Goal: Task Accomplishment & Management: Use online tool/utility

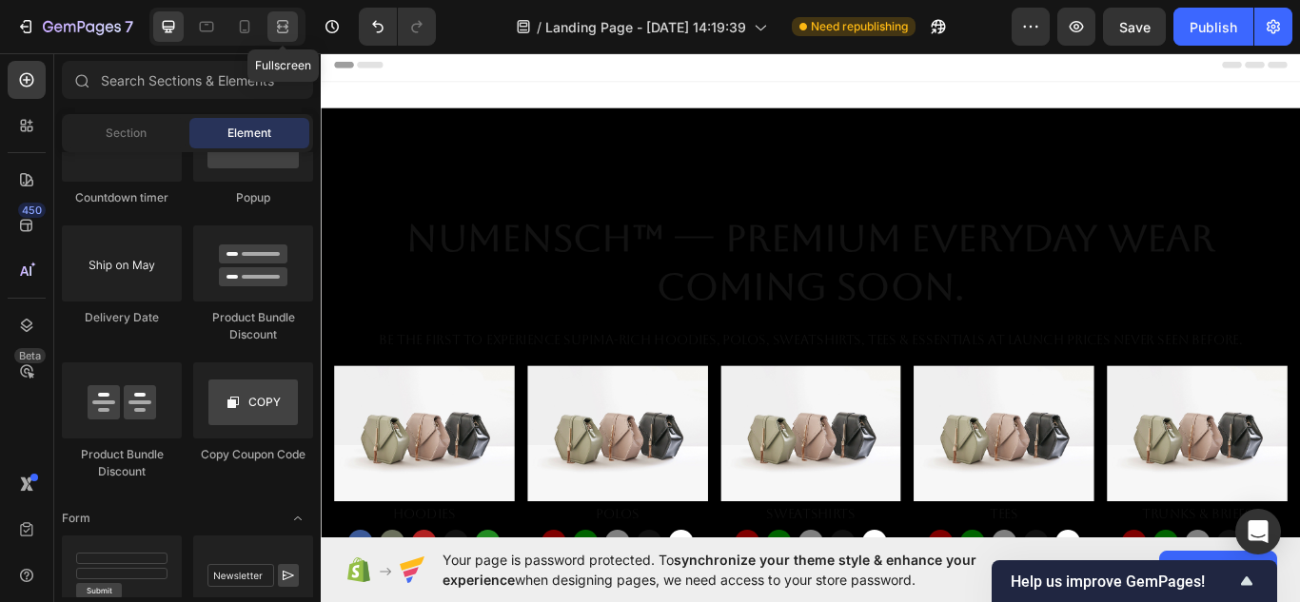
click at [276, 26] on icon at bounding box center [282, 26] width 19 height 19
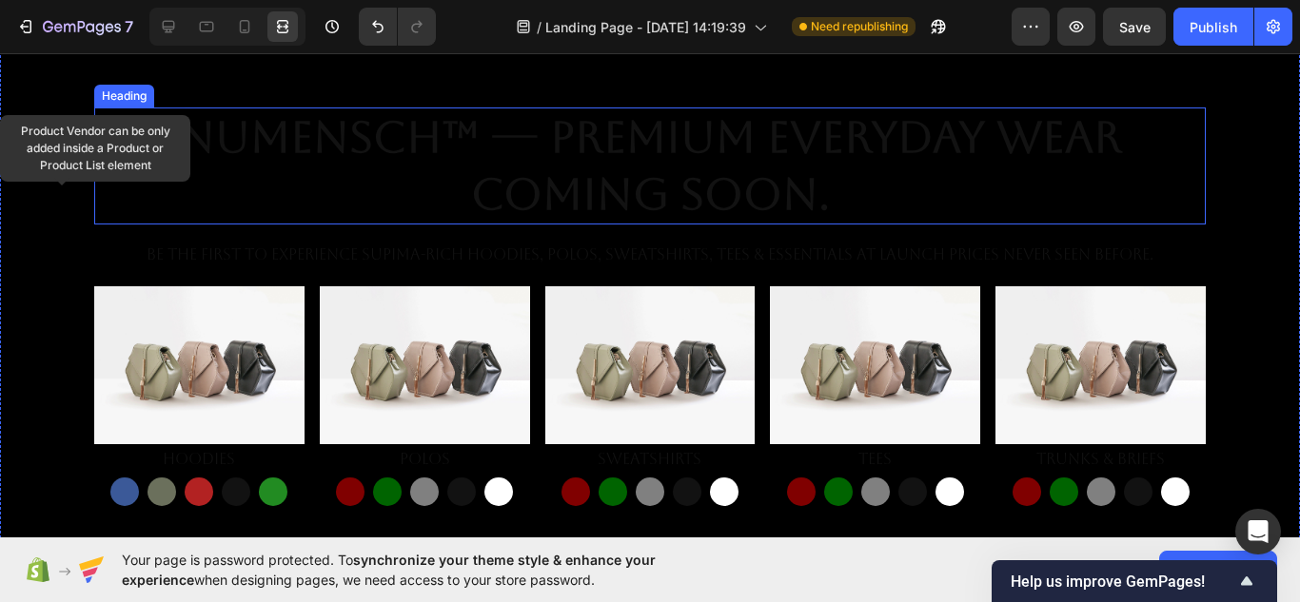
scroll to position [237, 0]
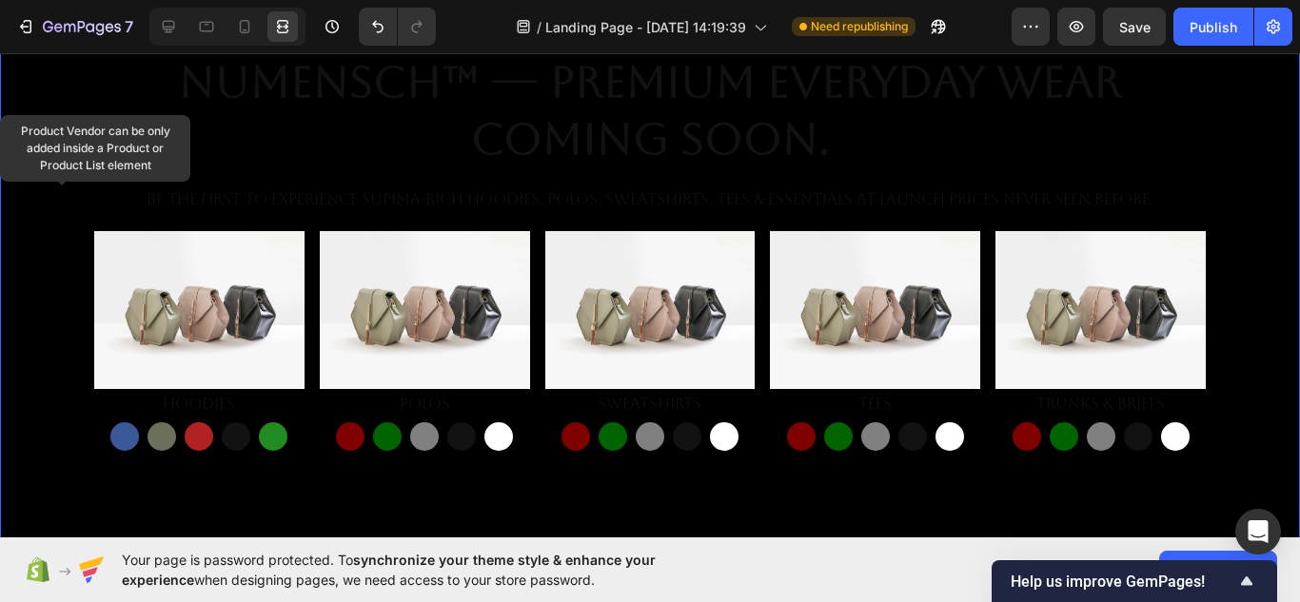
click at [577, 482] on div "Overlay" at bounding box center [650, 251] width 1300 height 731
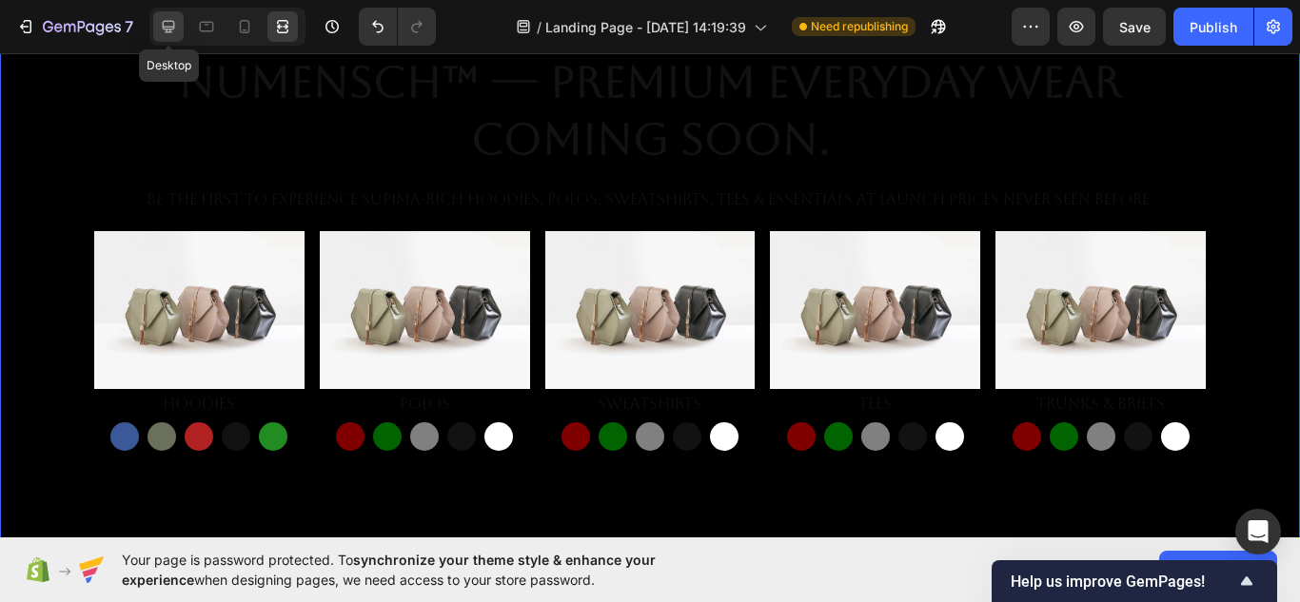
click at [163, 25] on icon at bounding box center [169, 27] width 12 height 12
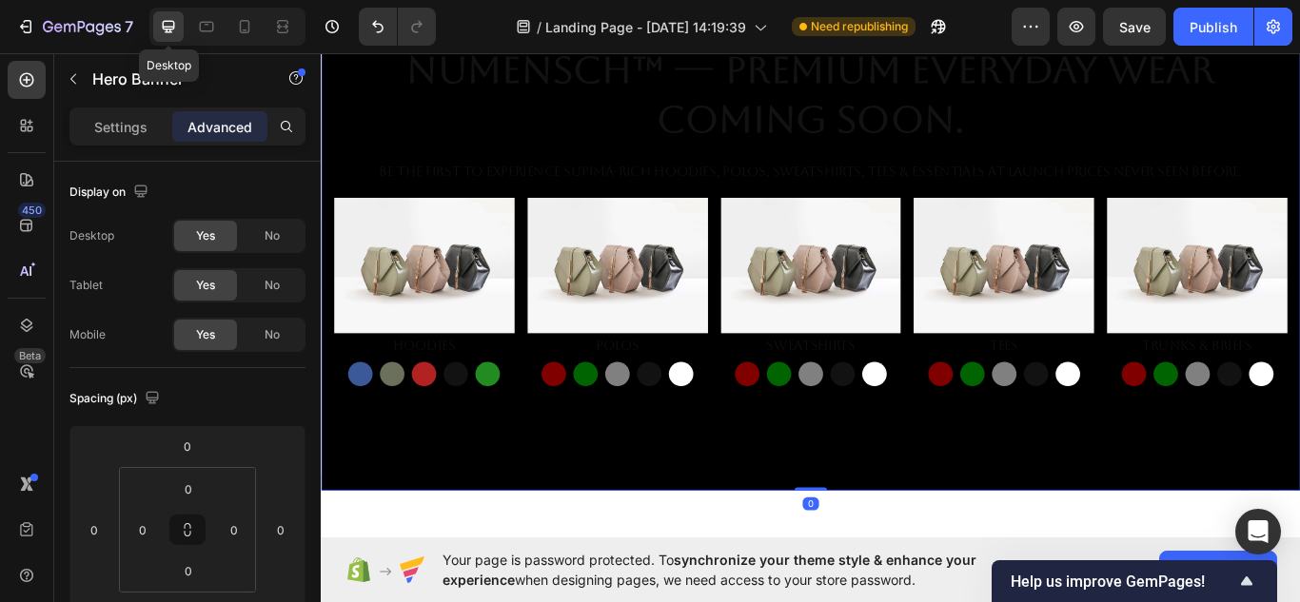
scroll to position [192, 0]
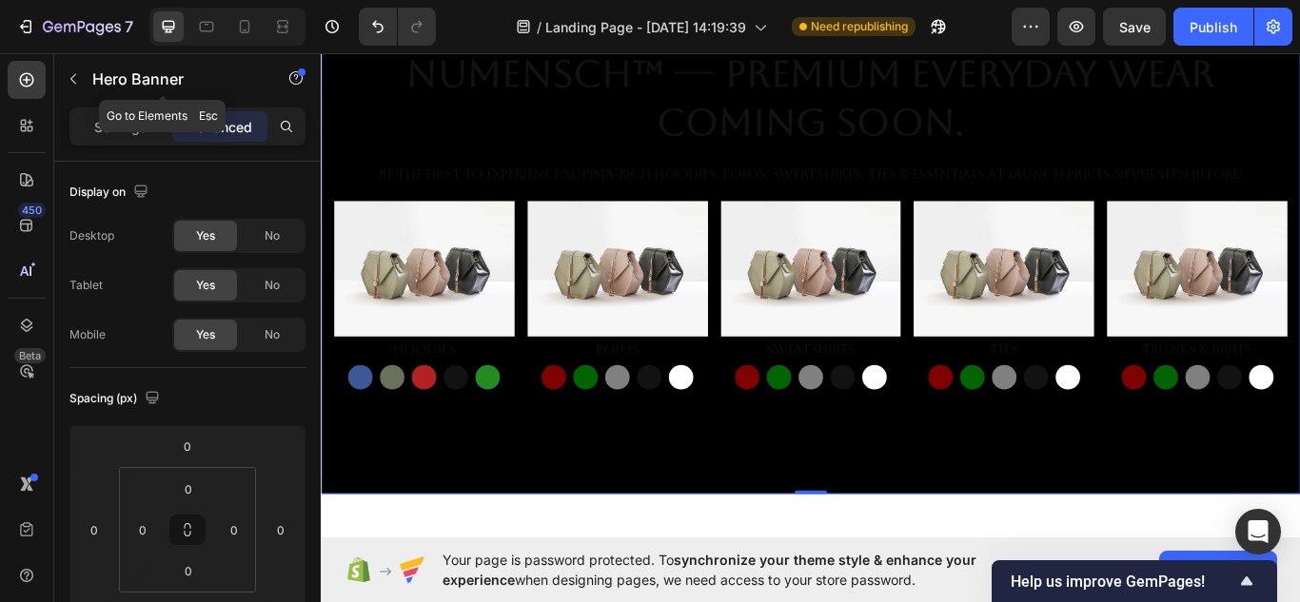
click at [65, 90] on button "button" at bounding box center [73, 79] width 30 height 30
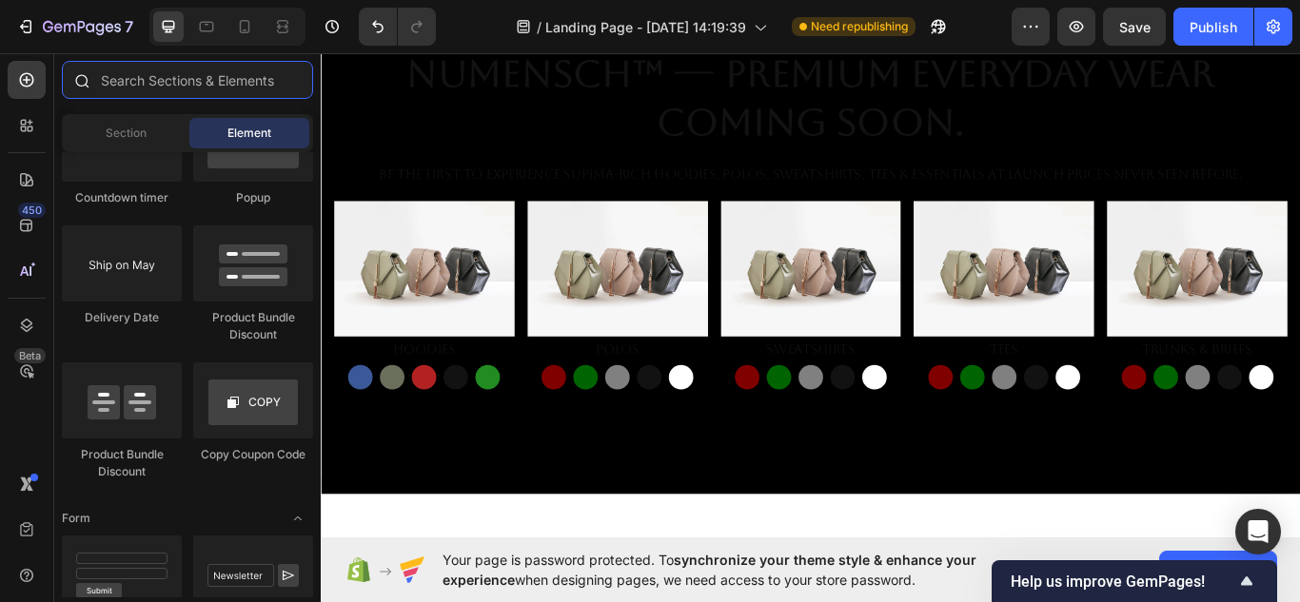
click at [166, 80] on input "text" at bounding box center [187, 80] width 251 height 38
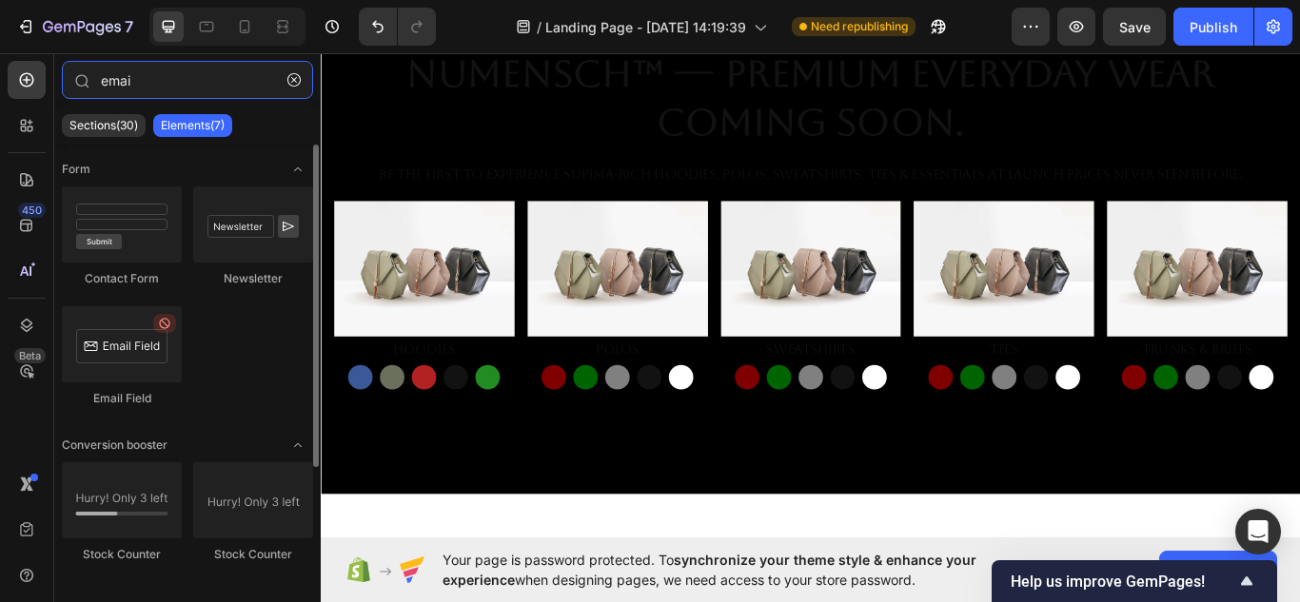
type input "emai"
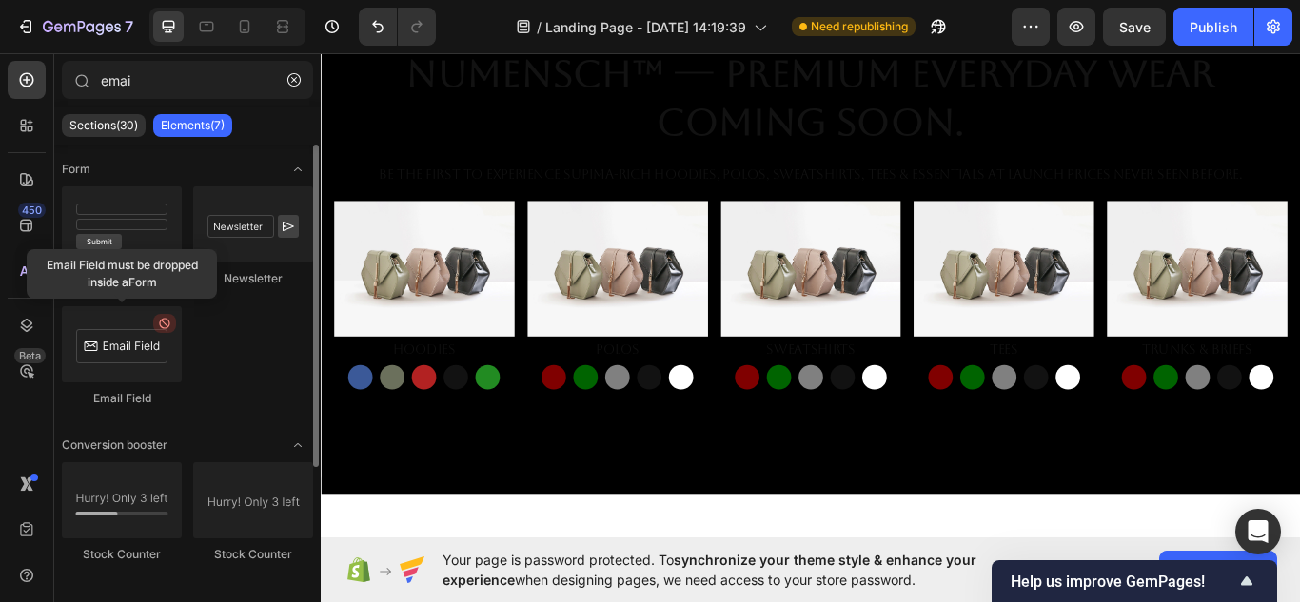
click at [125, 367] on div at bounding box center [122, 344] width 120 height 76
click at [126, 367] on div at bounding box center [122, 344] width 120 height 76
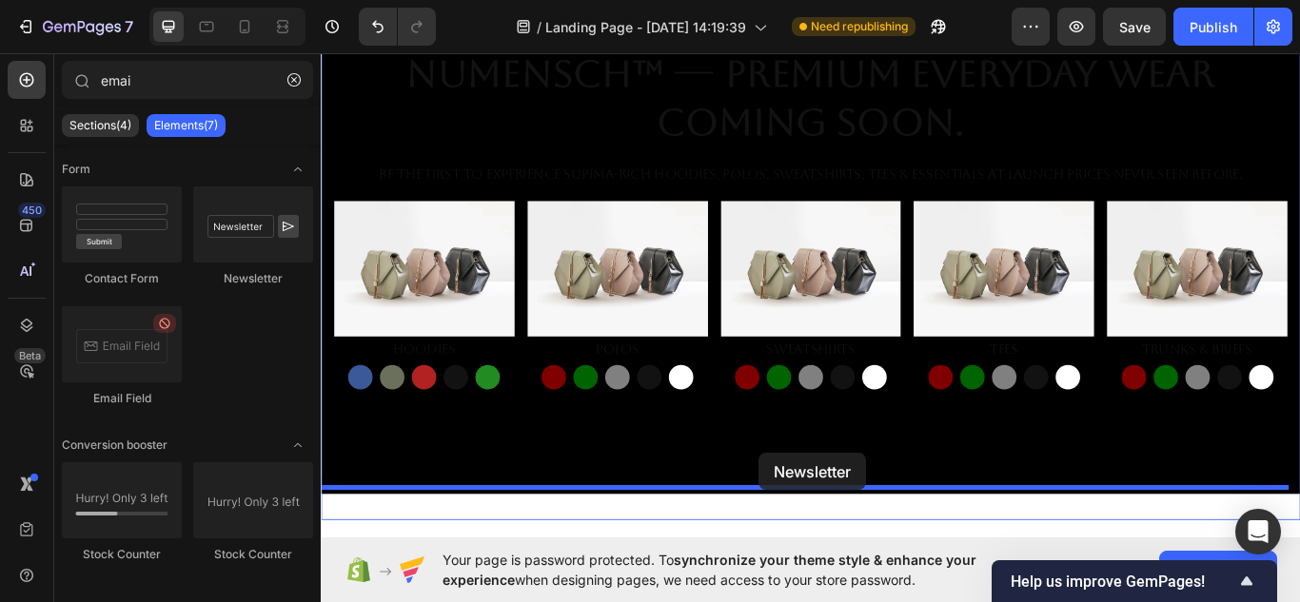
scroll to position [433, 0]
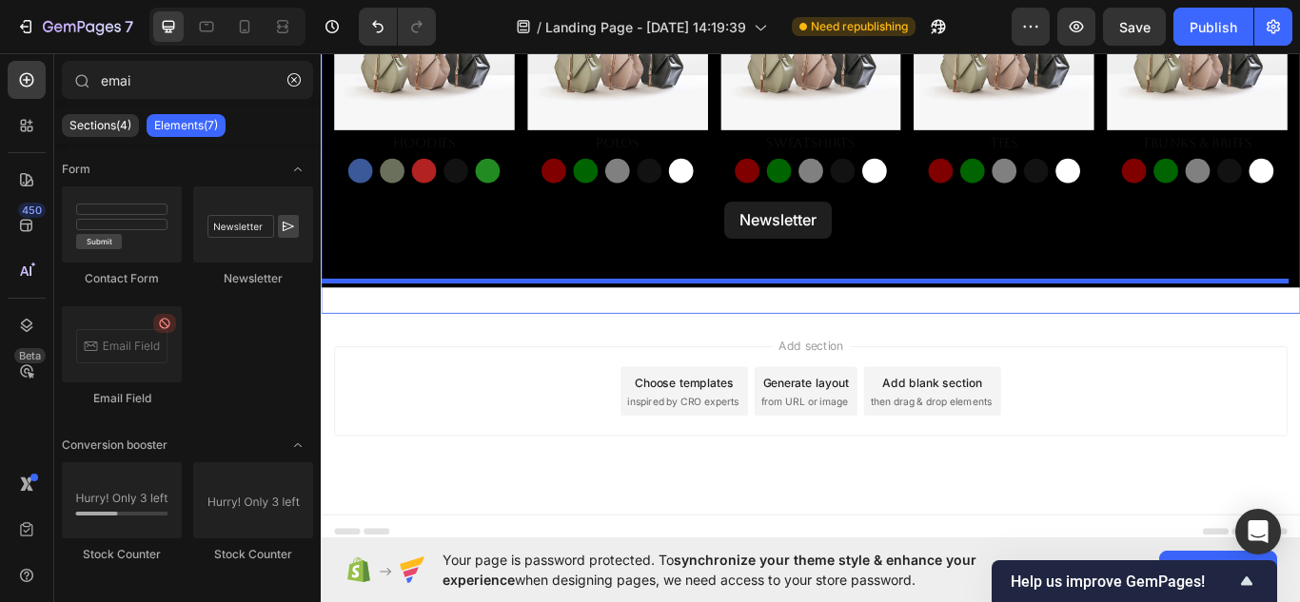
drag, startPoint x: 554, startPoint y: 292, endPoint x: 791, endPoint y: 226, distance: 245.8
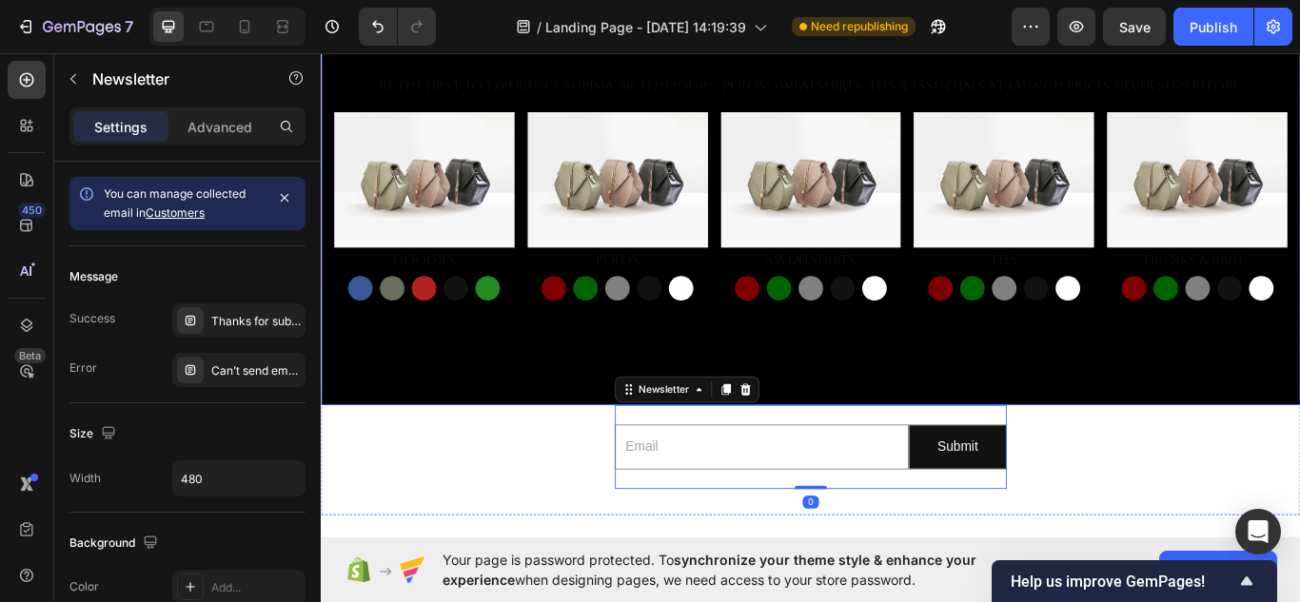
scroll to position [293, 0]
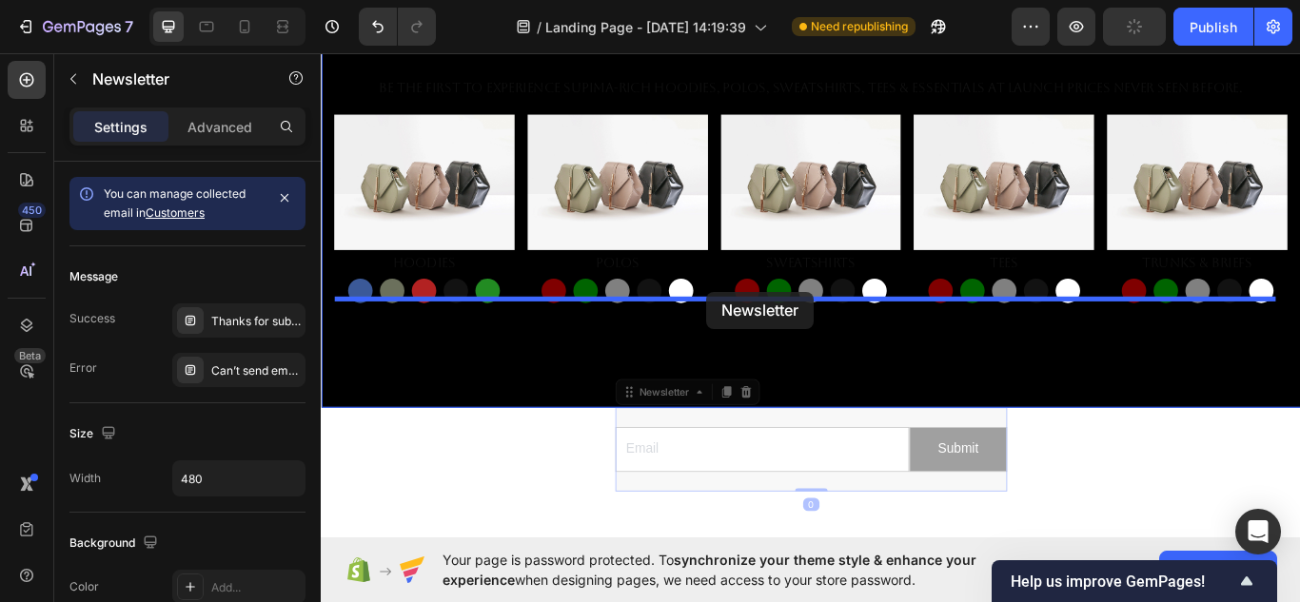
drag, startPoint x: 923, startPoint y: 468, endPoint x: 770, endPoint y: 332, distance: 204.9
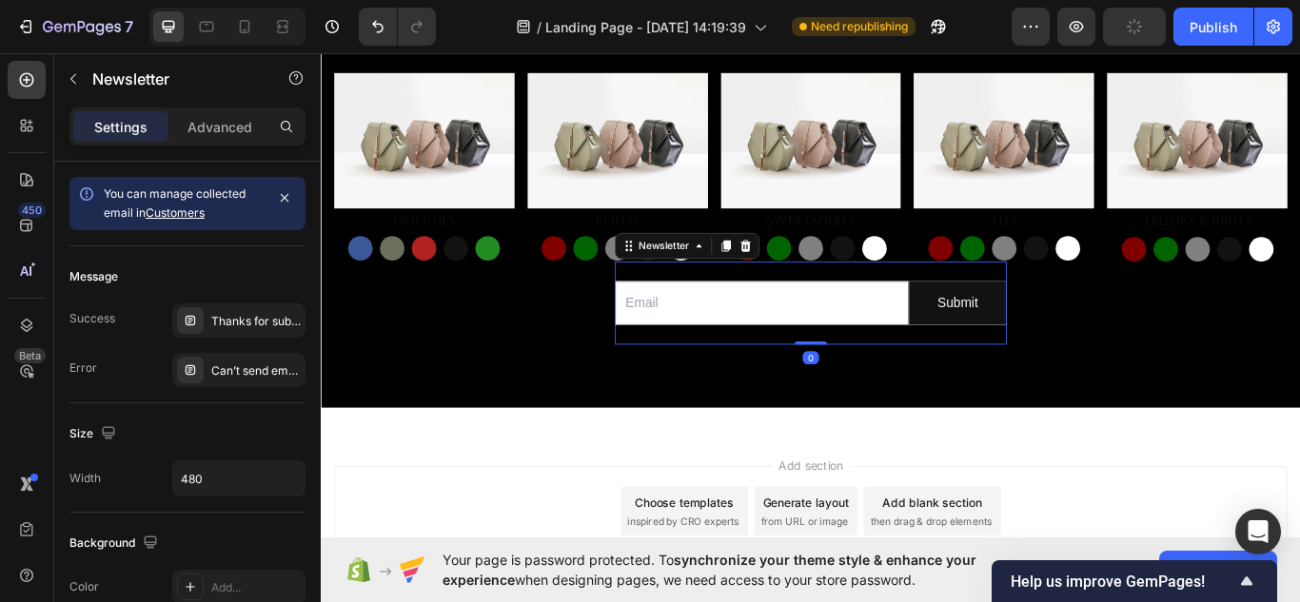
scroll to position [227, 0]
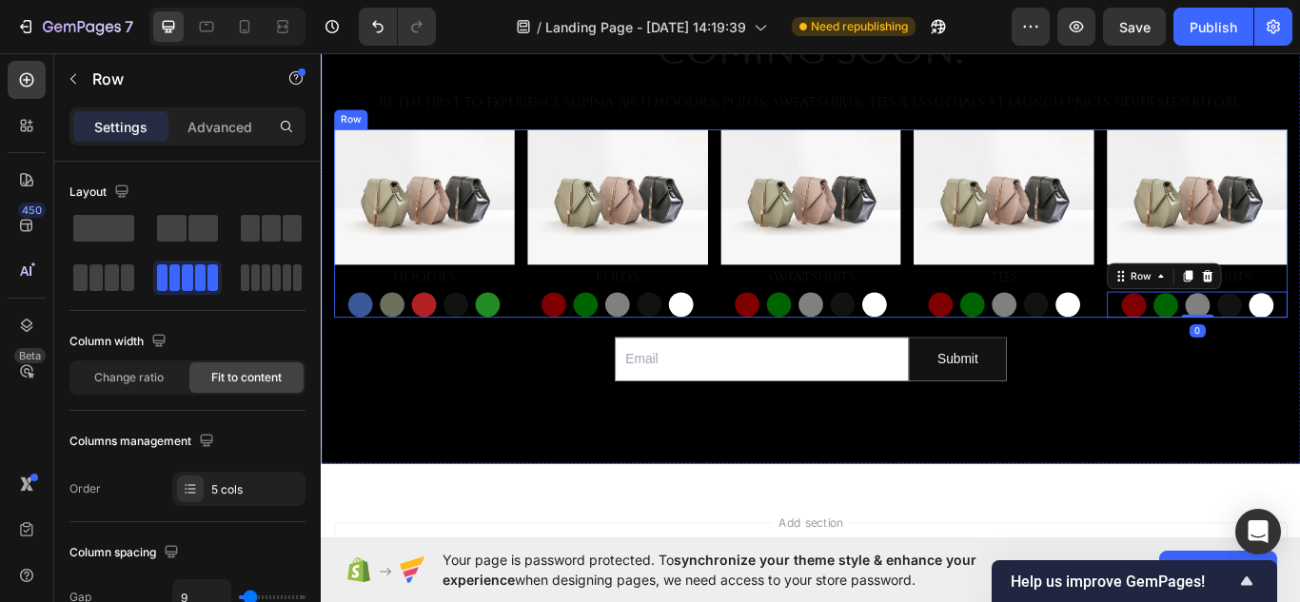
click at [1217, 352] on div "Image Hoodies Text Block Button Button Button Button Button Row Image Polos Tex…" at bounding box center [891, 252] width 1111 height 219
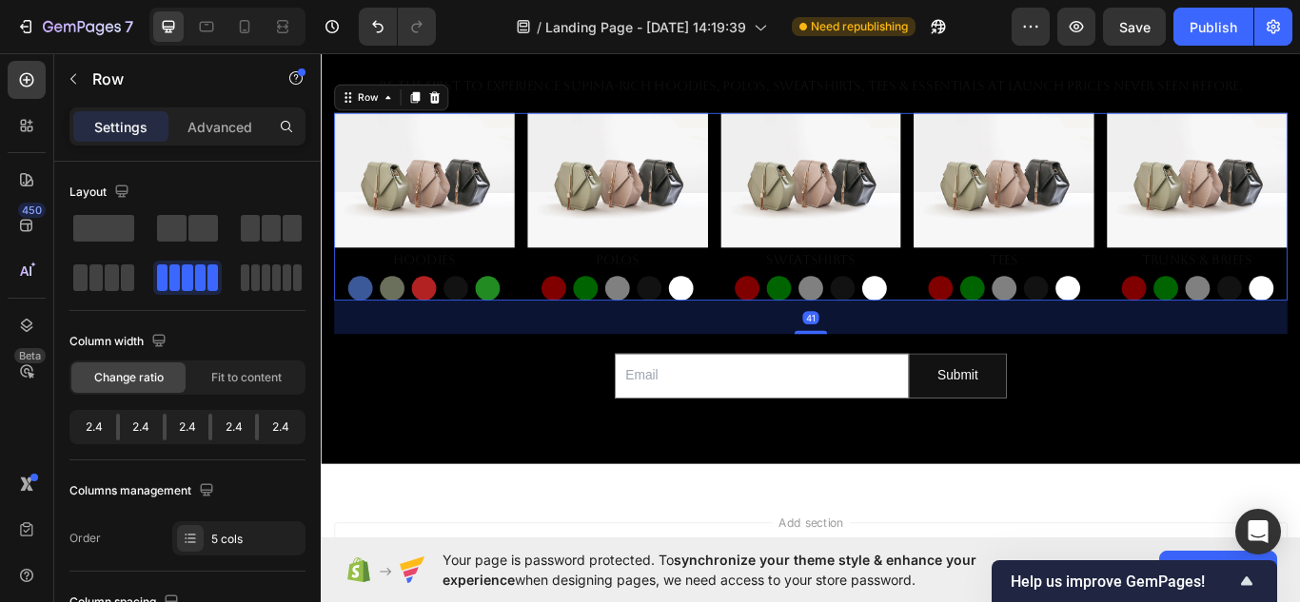
drag, startPoint x: 895, startPoint y: 357, endPoint x: 904, endPoint y: 396, distance: 39.9
click at [904, 396] on div "NuMENSCH™ — Premium Everyday Wear Coming Soon. Heading Be the first to experien…" at bounding box center [891, 212] width 1111 height 536
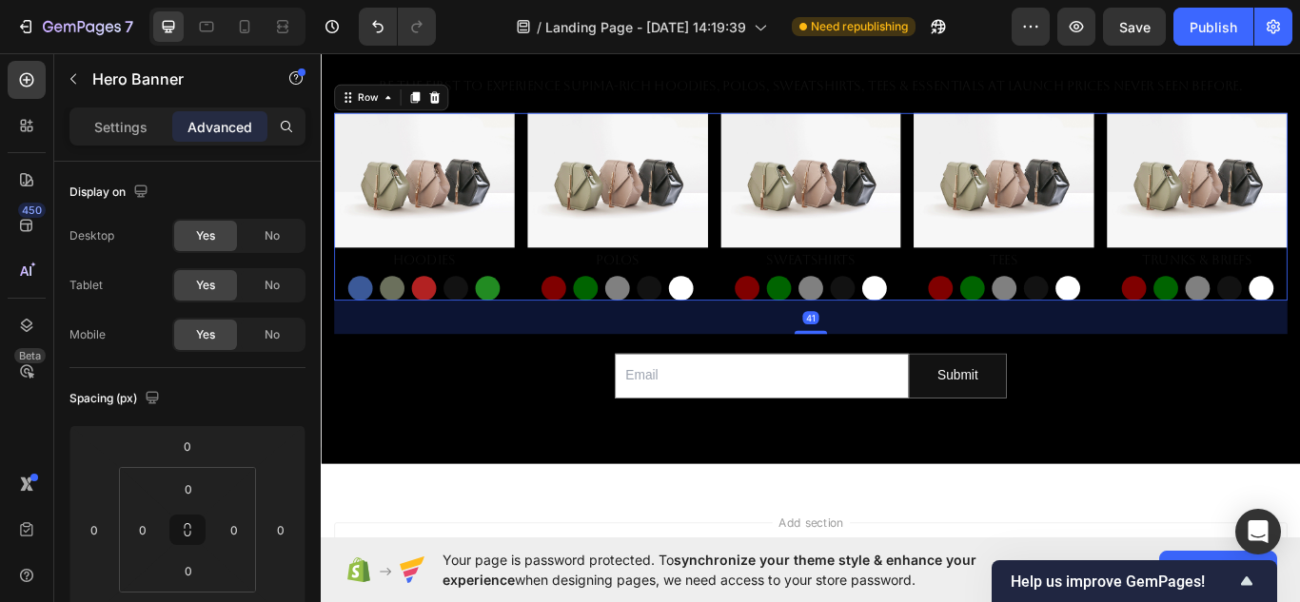
click at [1169, 455] on div "NuMENSCH™ — Premium Everyday Wear Coming Soon. Heading Be the first to experien…" at bounding box center [891, 212] width 1111 height 536
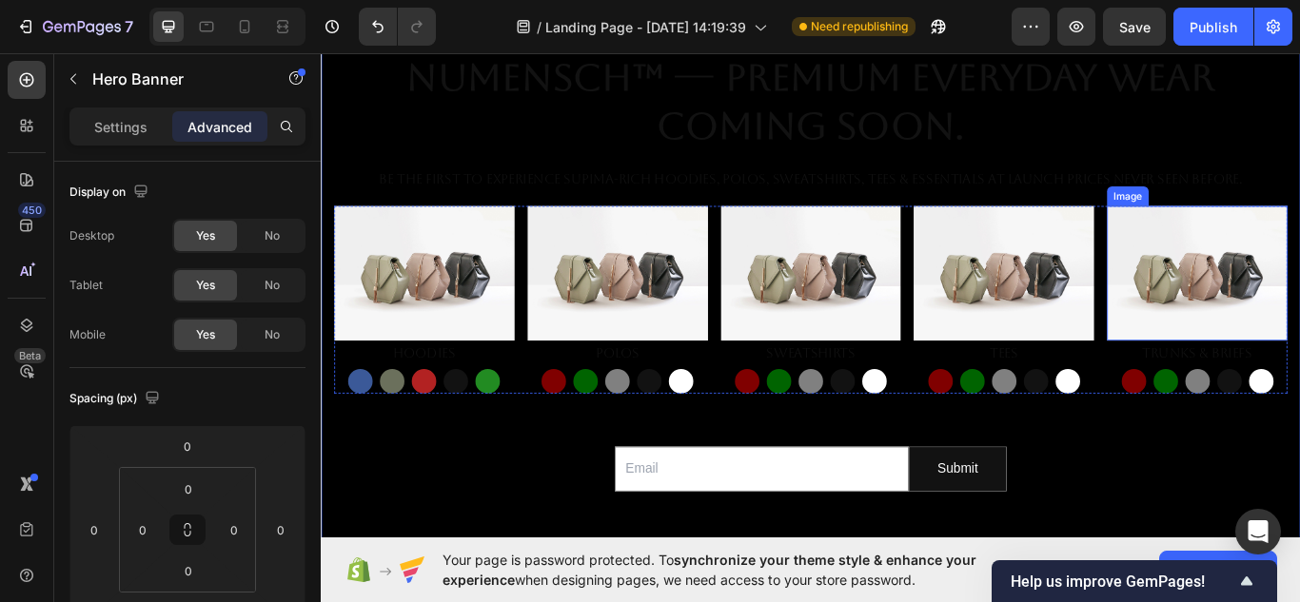
scroll to position [120, 0]
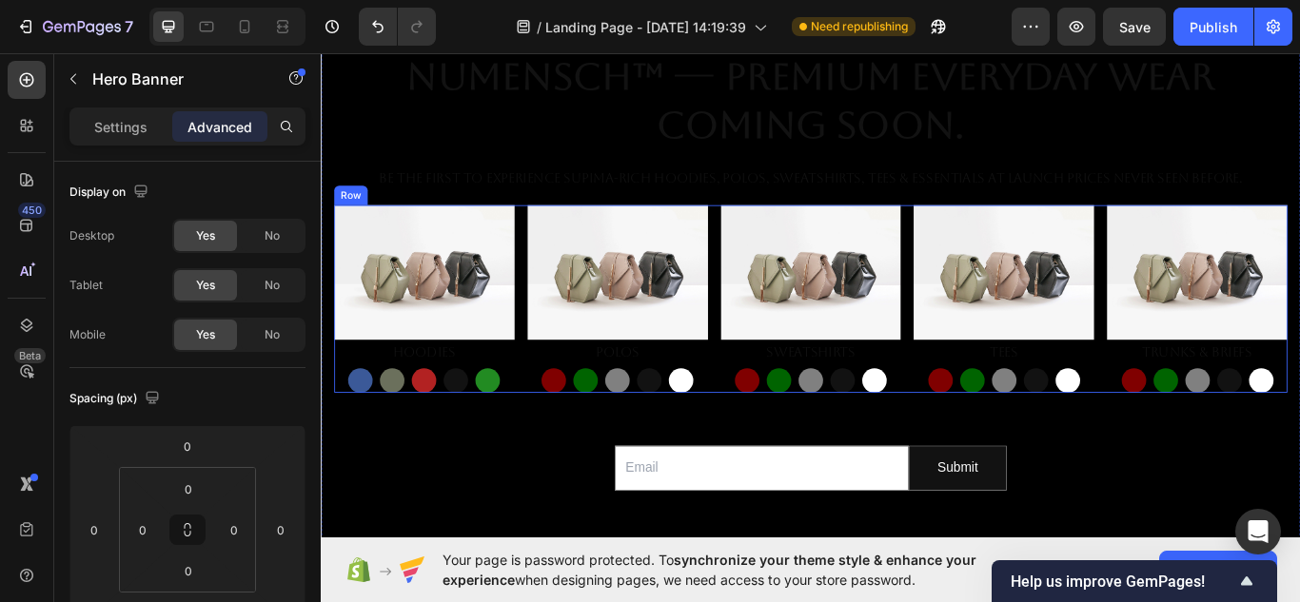
click at [996, 440] on div "Image Hoodies Text Block Button Button Button Button Button Row Image Polos Tex…" at bounding box center [891, 340] width 1111 height 219
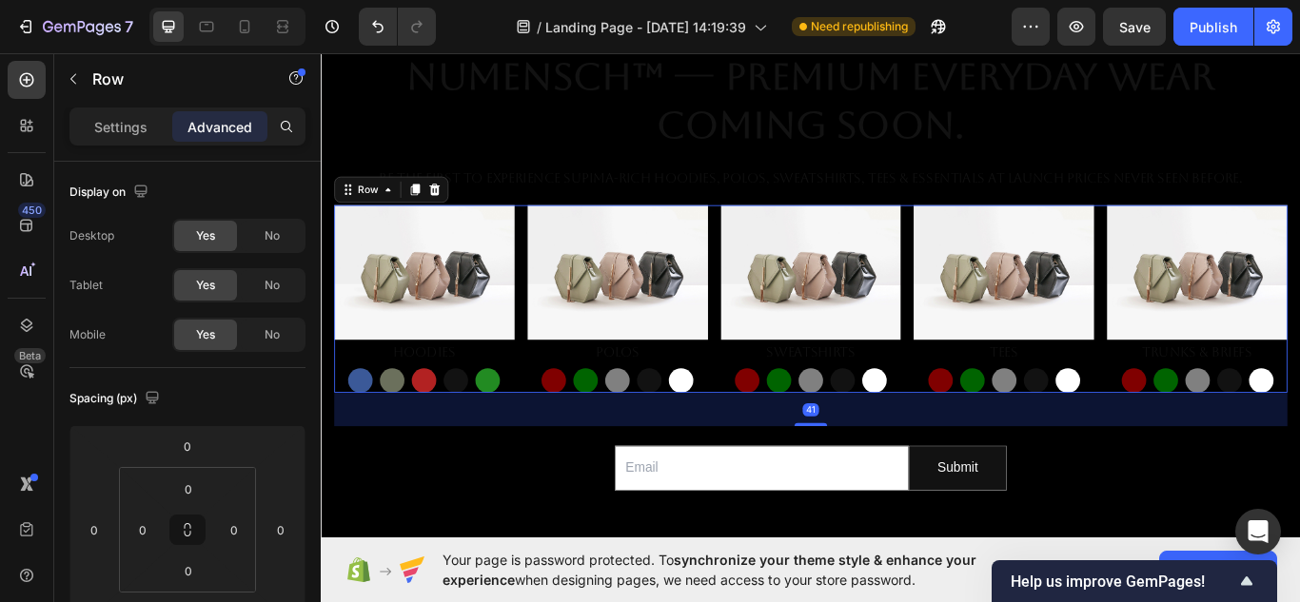
click at [896, 450] on div "Image Hoodies Text Block Button Button Button Button Button Row Image Polos Tex…" at bounding box center [891, 340] width 1111 height 219
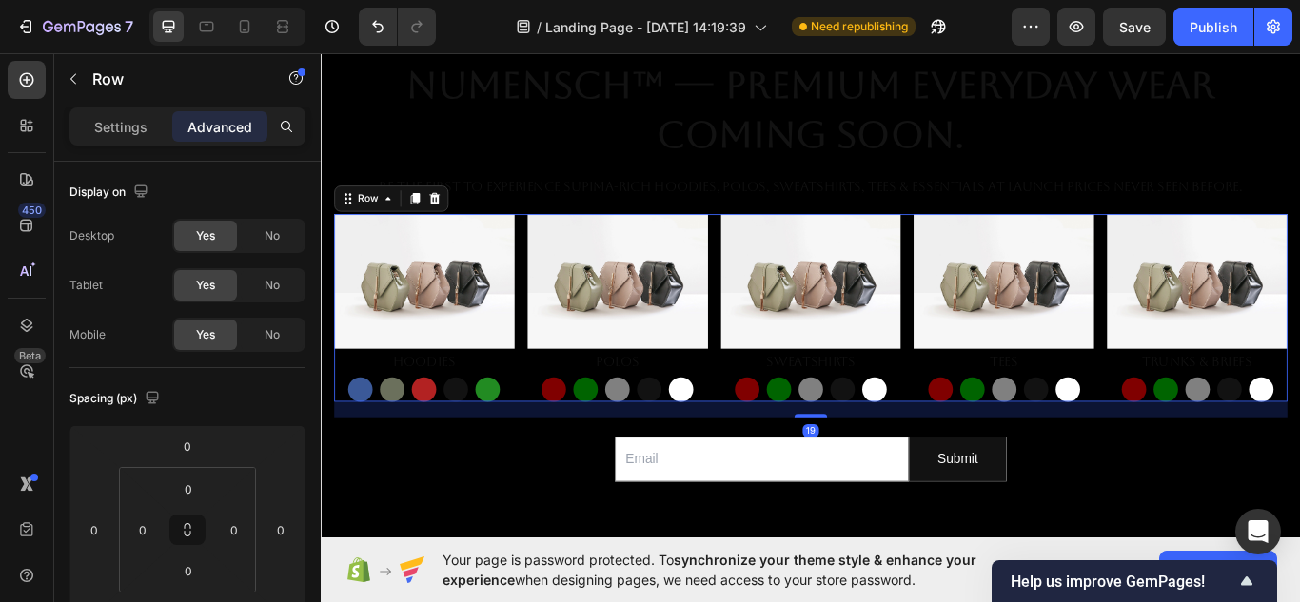
click at [893, 474] on div "NuMENSCH™ — Premium Everyday Wear Coming Soon. Heading Be the first to experien…" at bounding box center [891, 319] width 1111 height 515
type input "19"
click at [1183, 538] on div "NuMENSCH™ — Premium Everyday Wear Coming Soon. Heading Be the first to experien…" at bounding box center [891, 319] width 1111 height 515
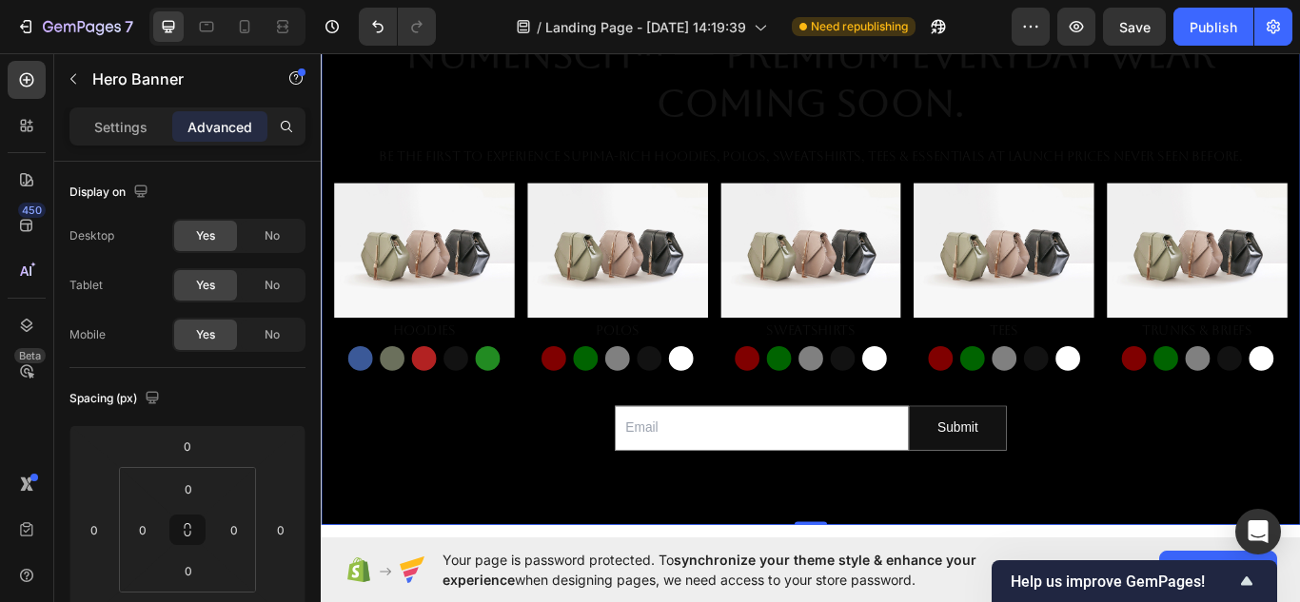
scroll to position [0, 0]
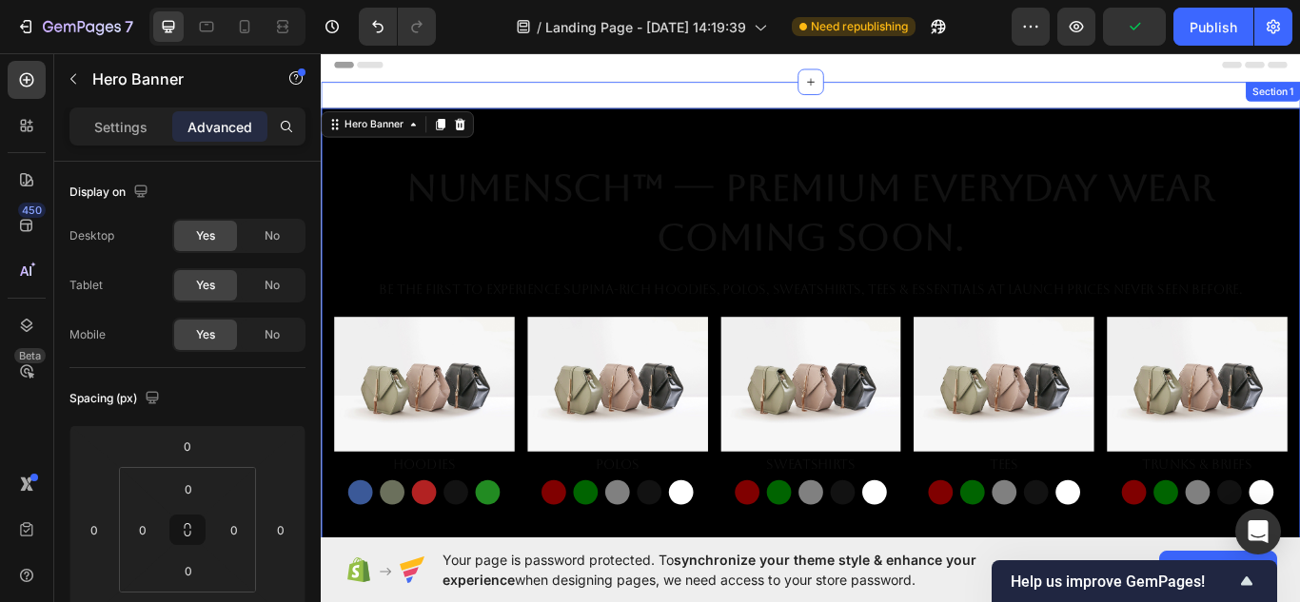
click at [831, 100] on div "NuMENSCH™ — Premium Everyday Wear Coming Soon. Heading Be the first to experien…" at bounding box center [892, 439] width 1142 height 703
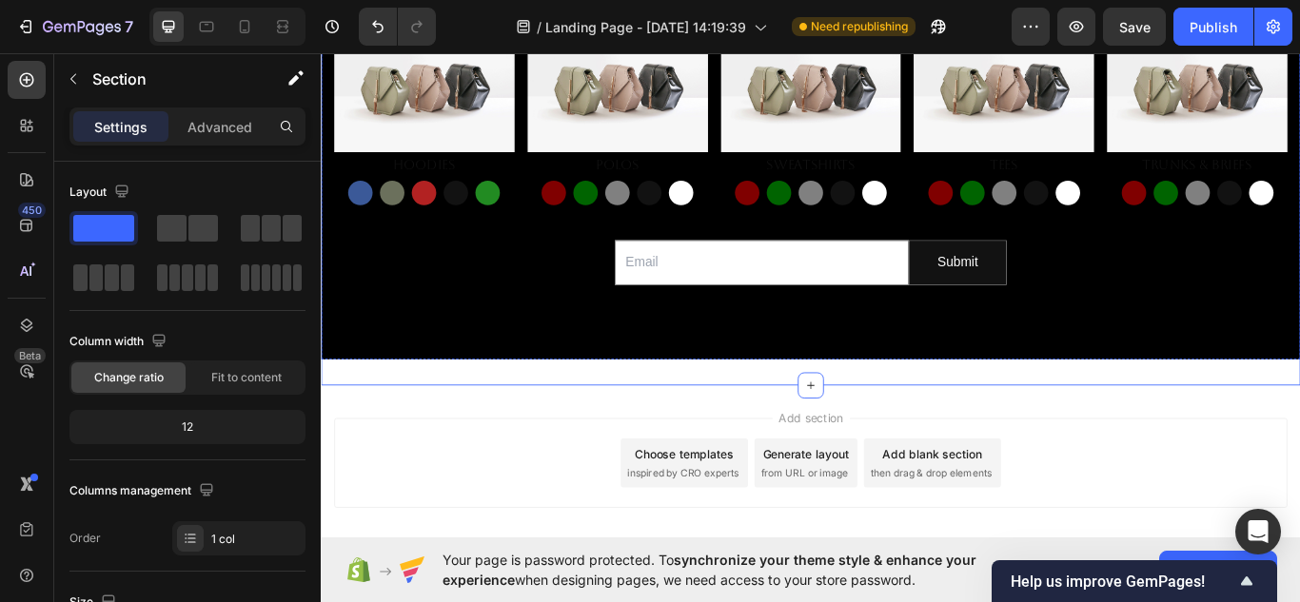
scroll to position [350, 0]
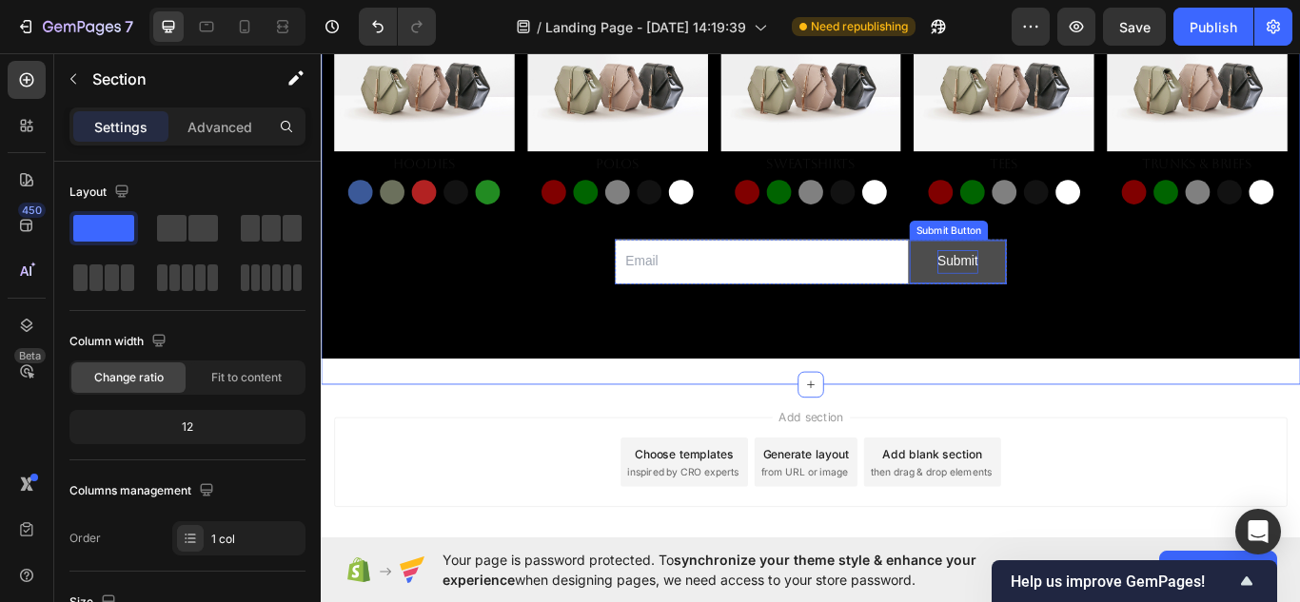
click at [1046, 287] on div "Submit" at bounding box center [1063, 297] width 48 height 28
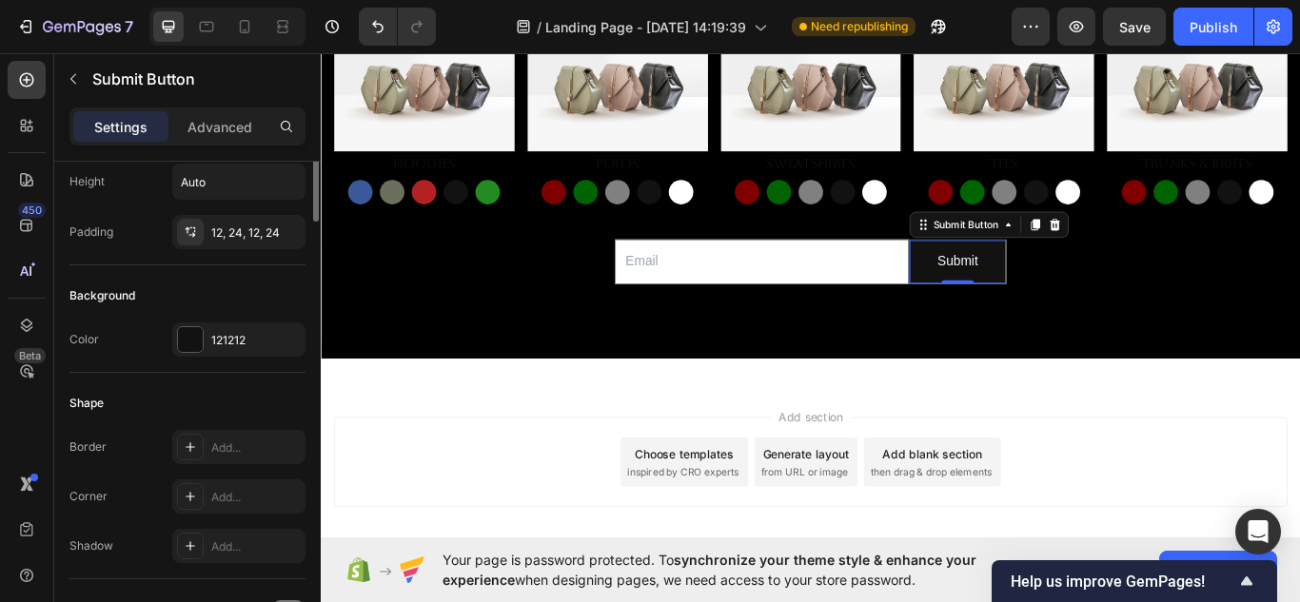
scroll to position [0, 0]
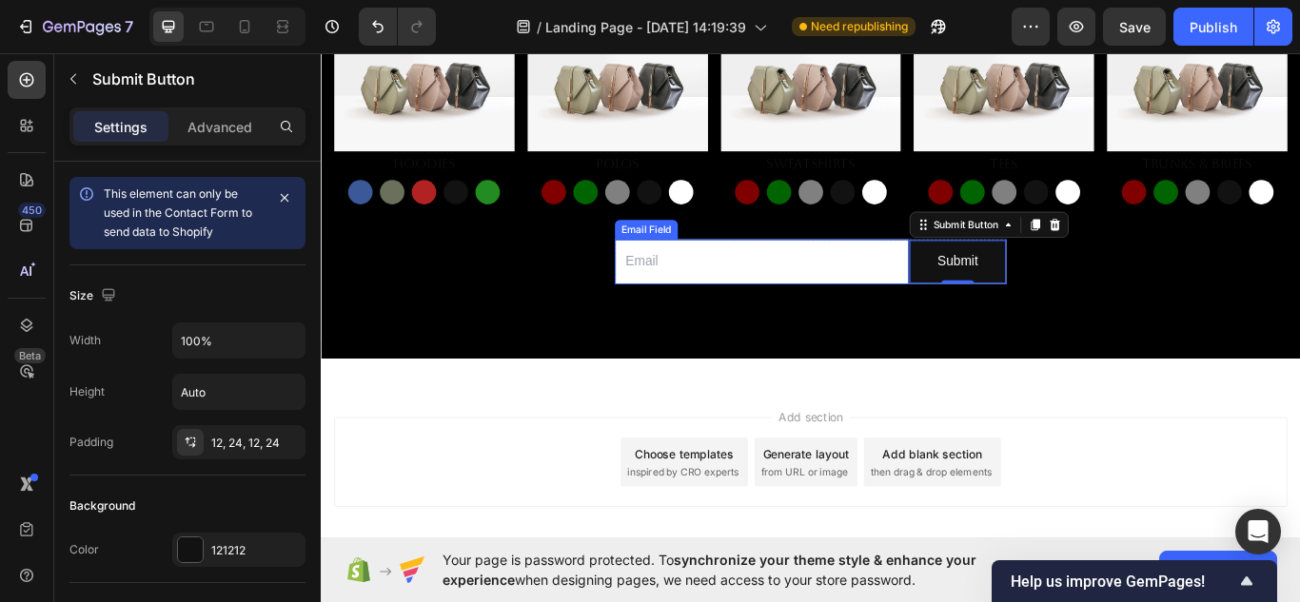
click at [815, 308] on input "email" at bounding box center [834, 297] width 342 height 52
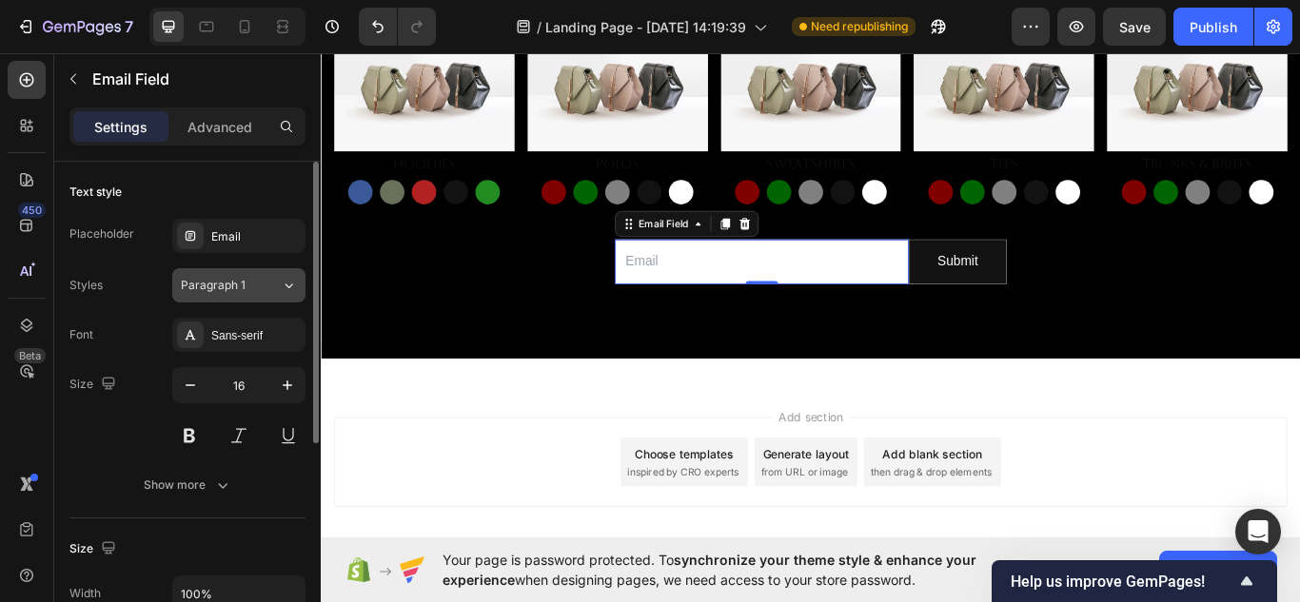
click at [277, 289] on div "Paragraph 1" at bounding box center [231, 285] width 100 height 17
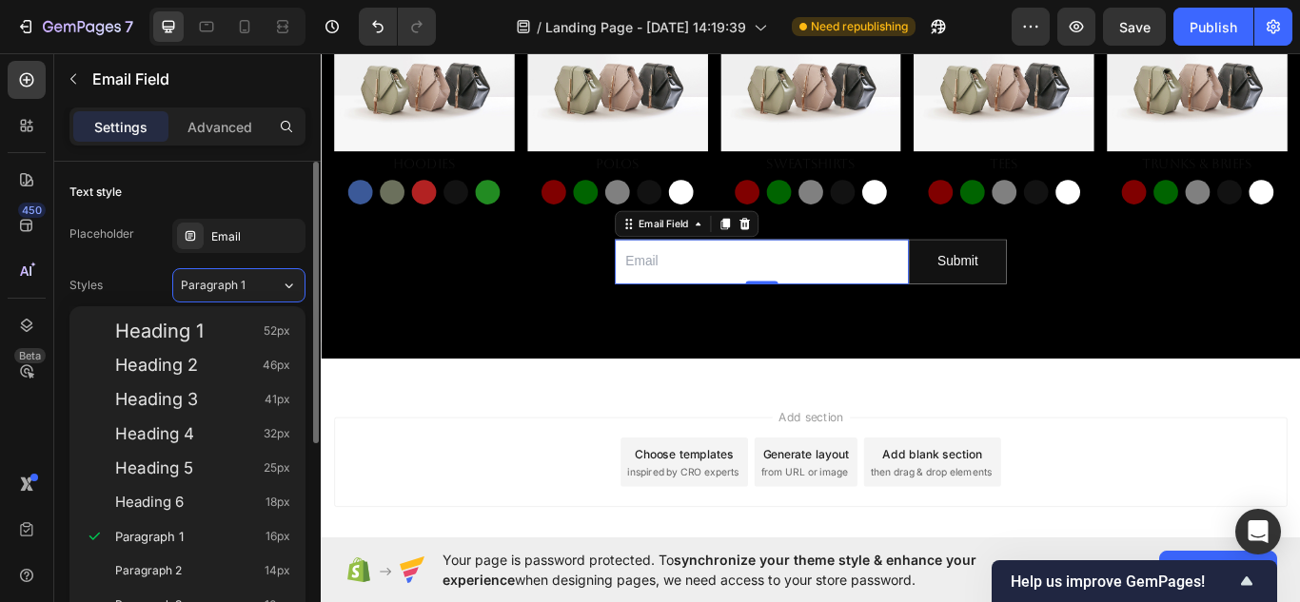
click at [251, 201] on div "Text style" at bounding box center [187, 192] width 236 height 30
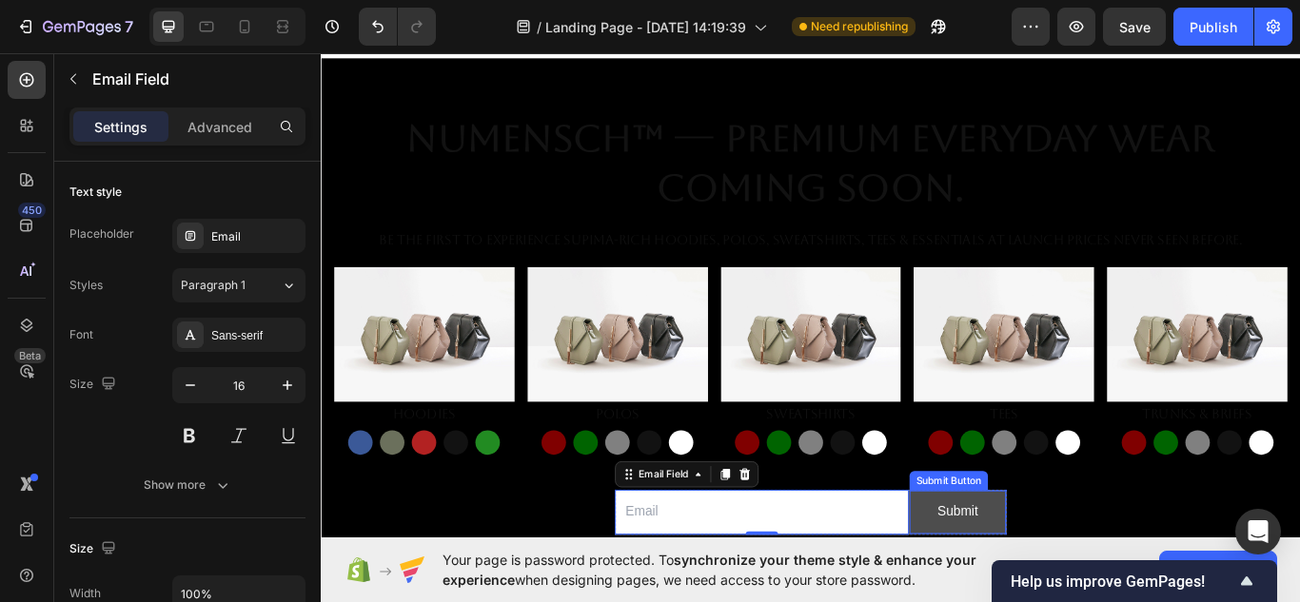
scroll to position [57, 0]
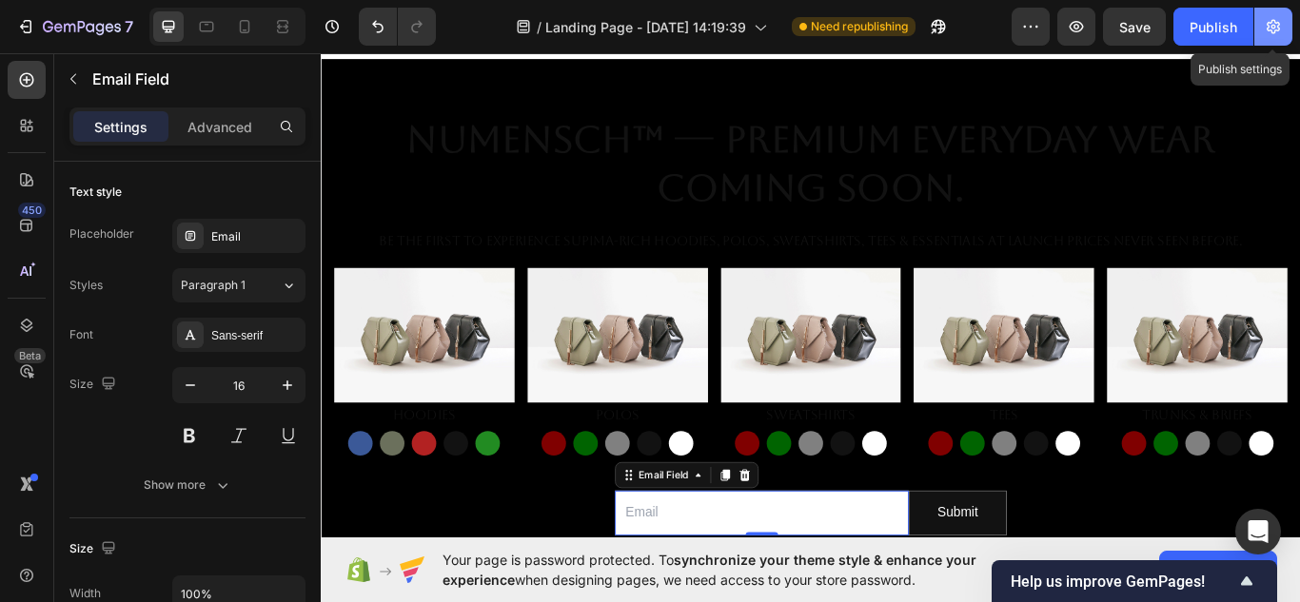
click at [1276, 30] on icon "button" at bounding box center [1272, 27] width 13 height 14
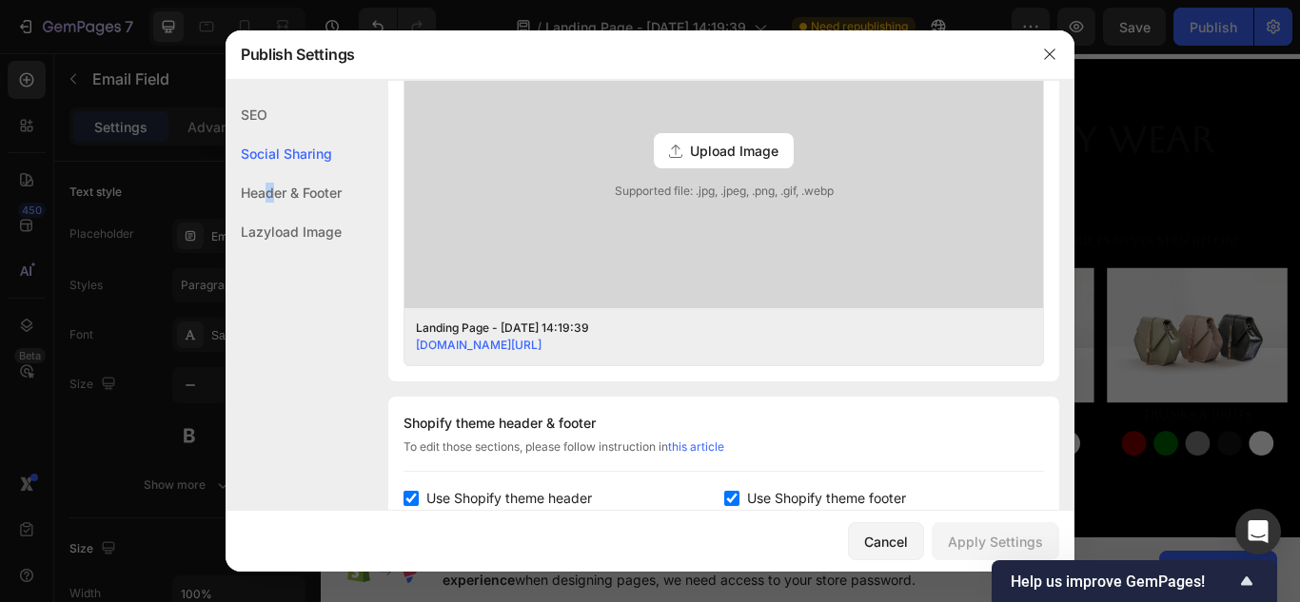
click at [271, 192] on div "Header & Footer" at bounding box center [283, 192] width 116 height 39
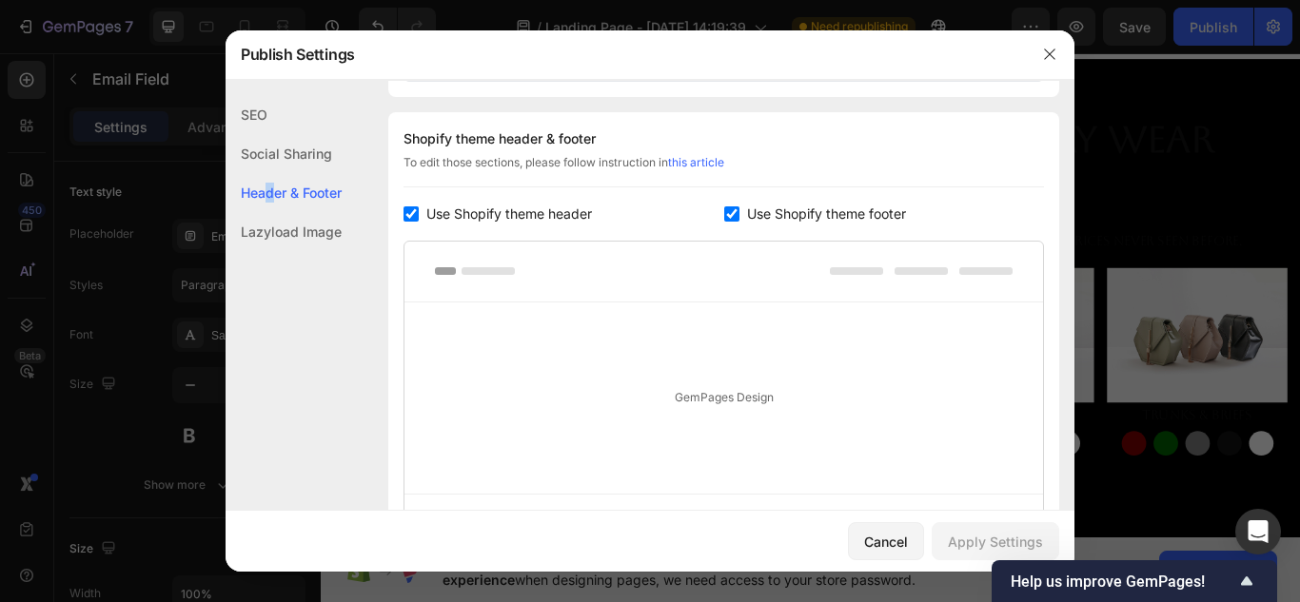
scroll to position [891, 0]
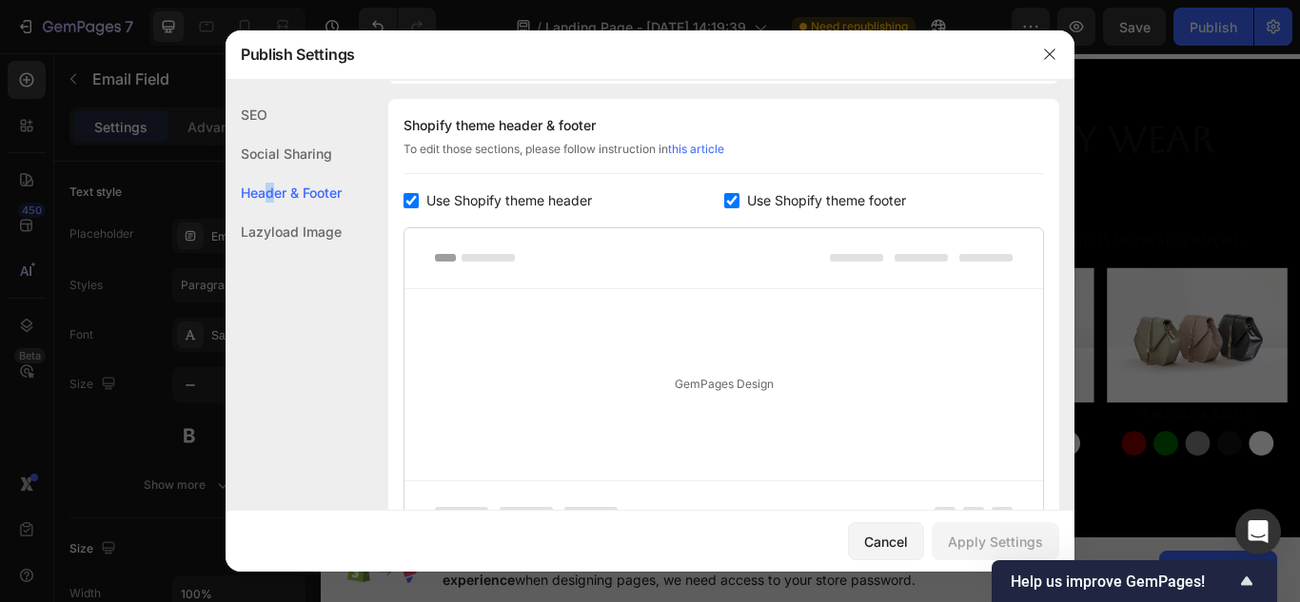
drag, startPoint x: 728, startPoint y: 195, endPoint x: 810, endPoint y: 287, distance: 123.3
click at [728, 195] on input "checkbox" at bounding box center [731, 200] width 15 height 15
checkbox input "false"
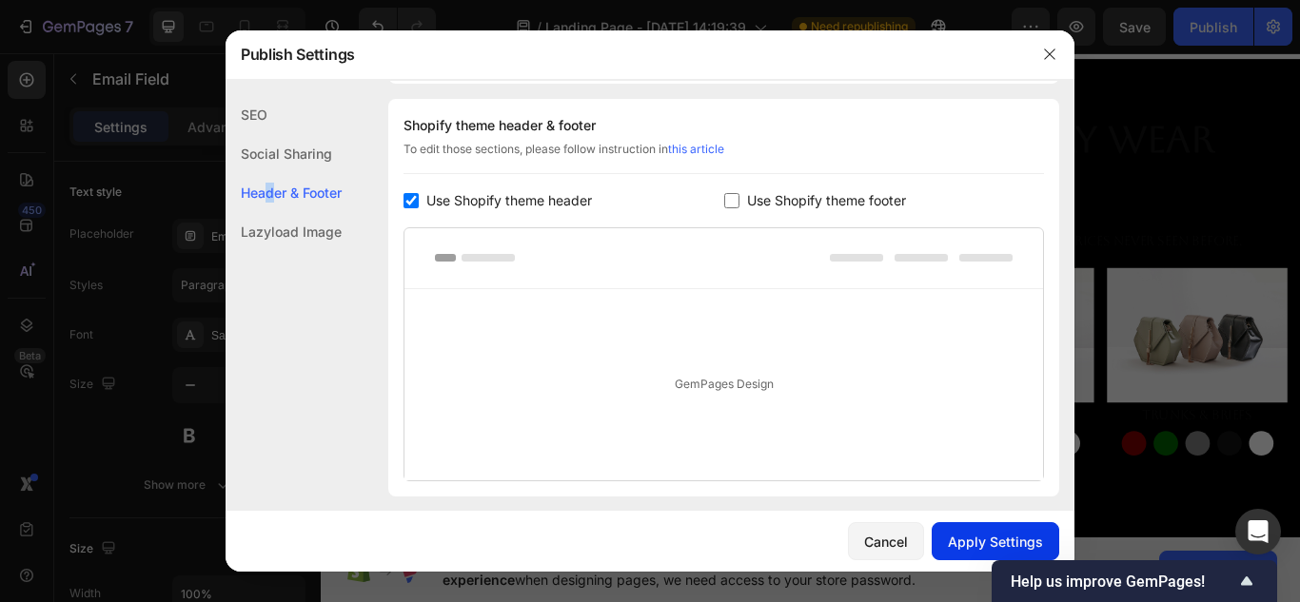
click at [968, 527] on button "Apply Settings" at bounding box center [994, 541] width 127 height 38
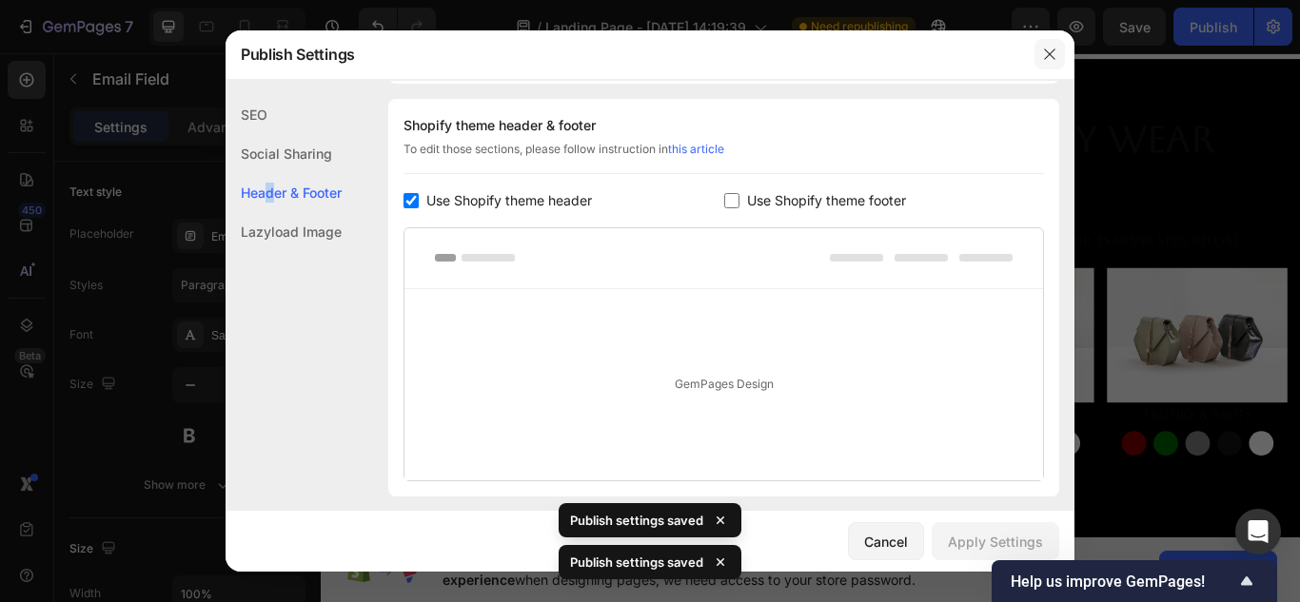
click at [1054, 52] on icon "button" at bounding box center [1049, 54] width 15 height 15
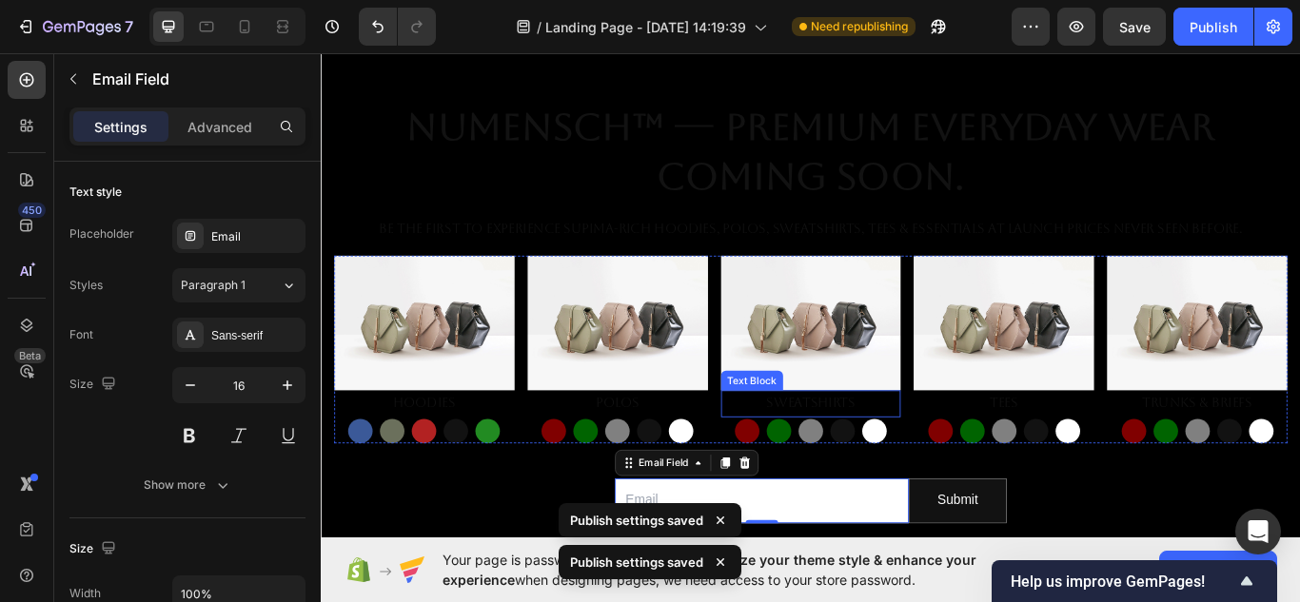
scroll to position [70, 0]
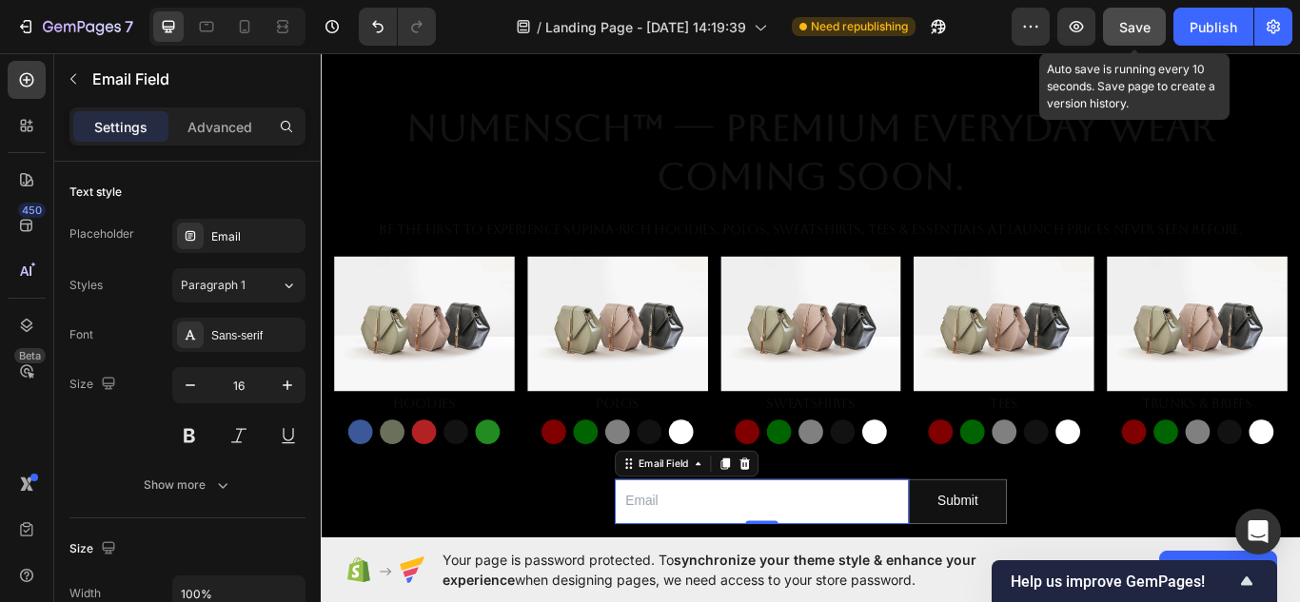
click at [1122, 27] on span "Save" at bounding box center [1134, 27] width 31 height 16
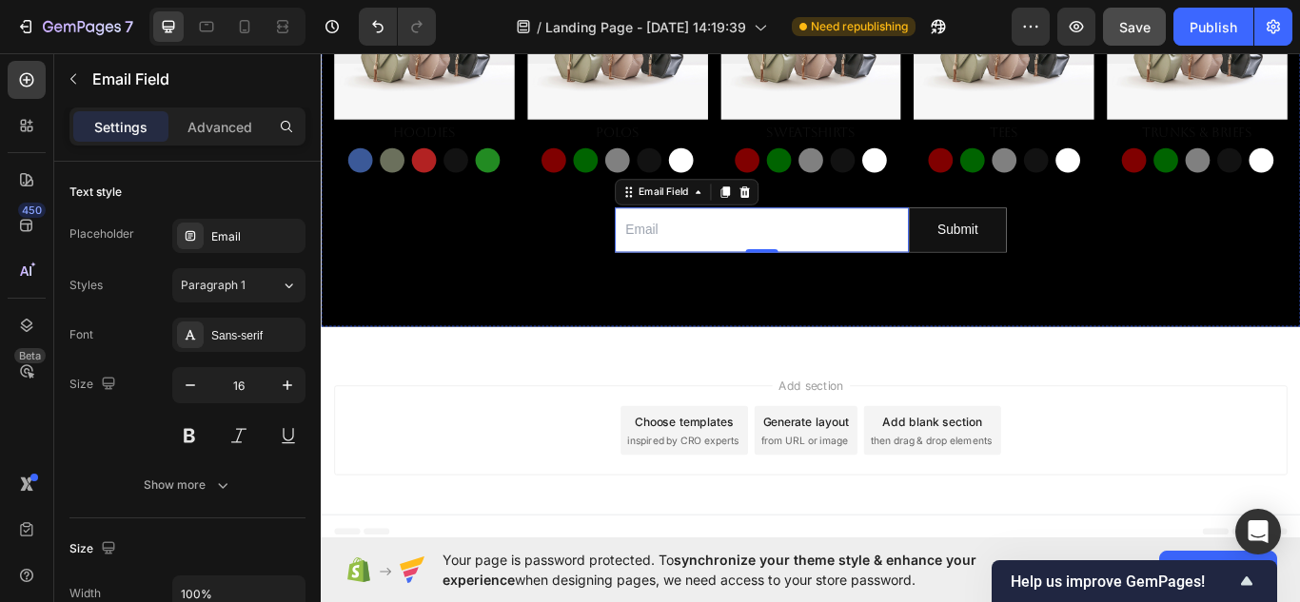
scroll to position [0, 0]
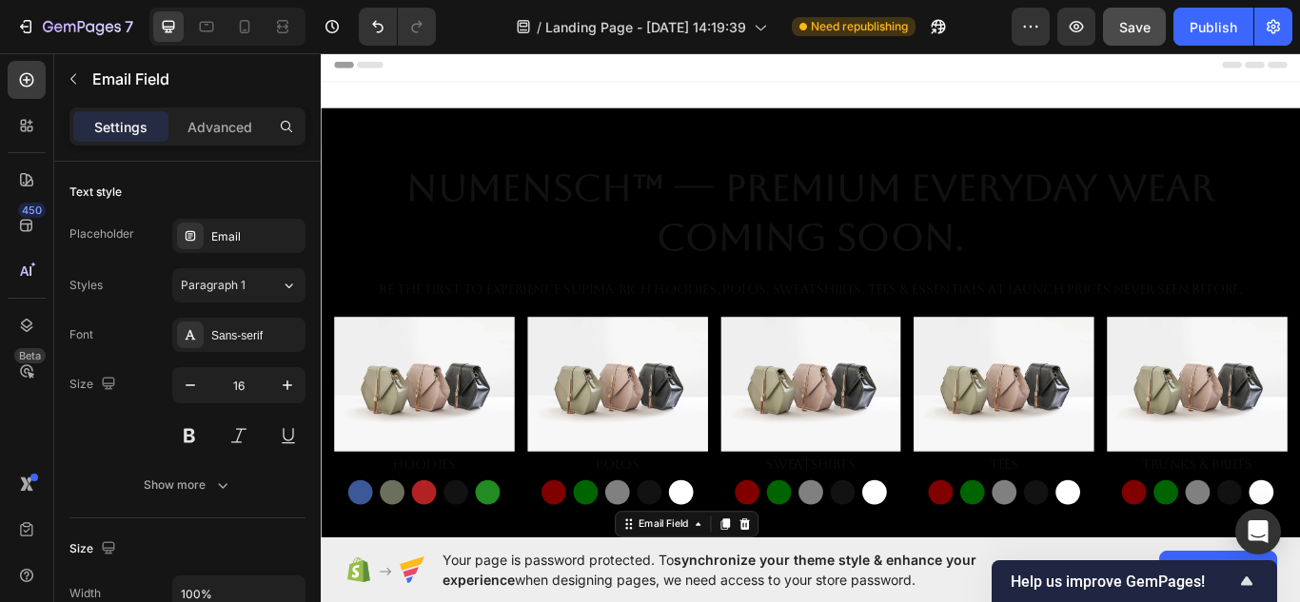
click at [1097, 66] on div "Header" at bounding box center [891, 68] width 1111 height 38
